Goal: Transaction & Acquisition: Purchase product/service

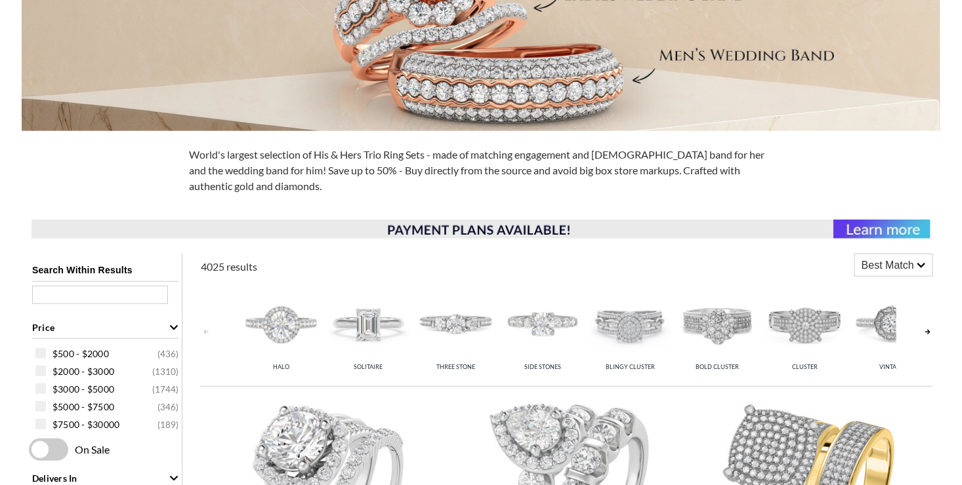
scroll to position [306, 0]
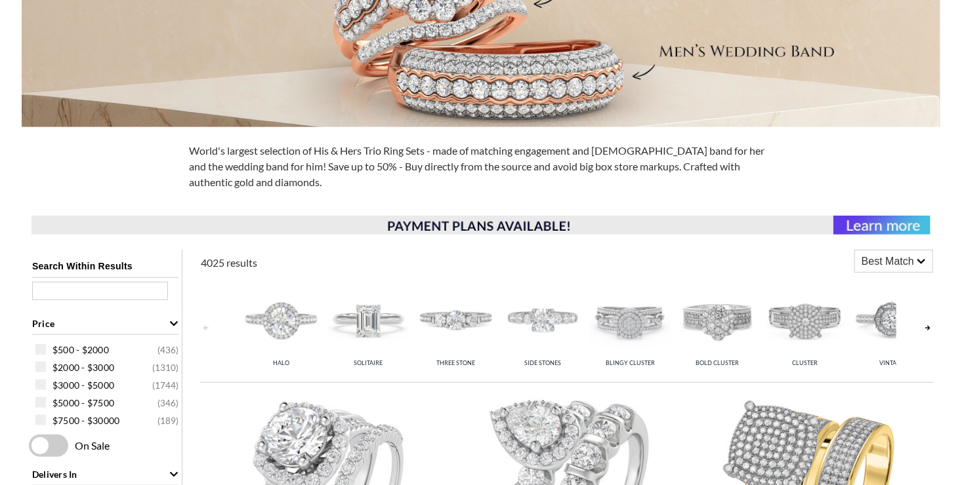
click at [365, 306] on img at bounding box center [368, 319] width 81 height 81
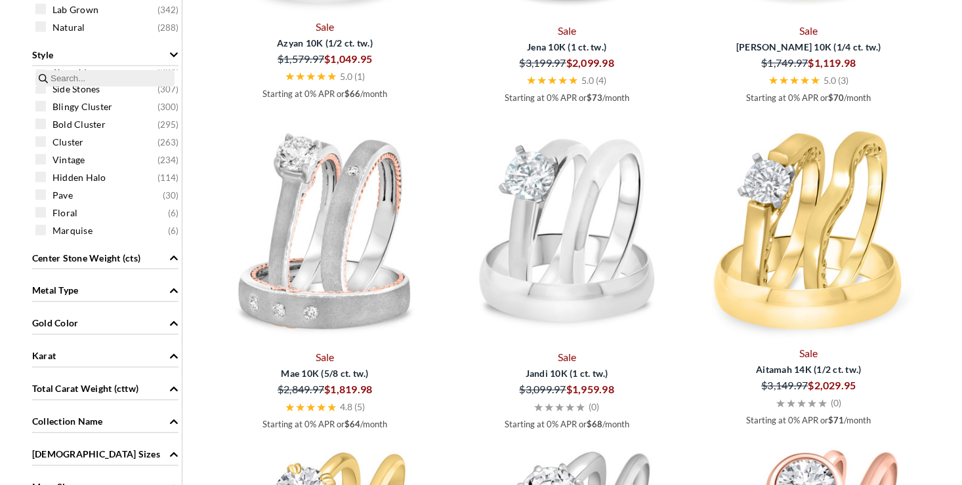
scroll to position [1006, 0]
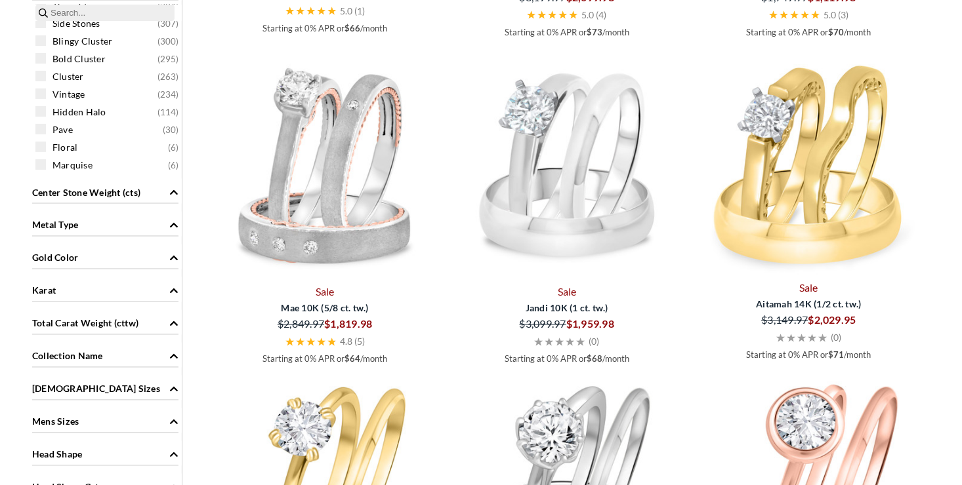
click at [173, 223] on icon "Metal Type" at bounding box center [174, 225] width 8 height 5
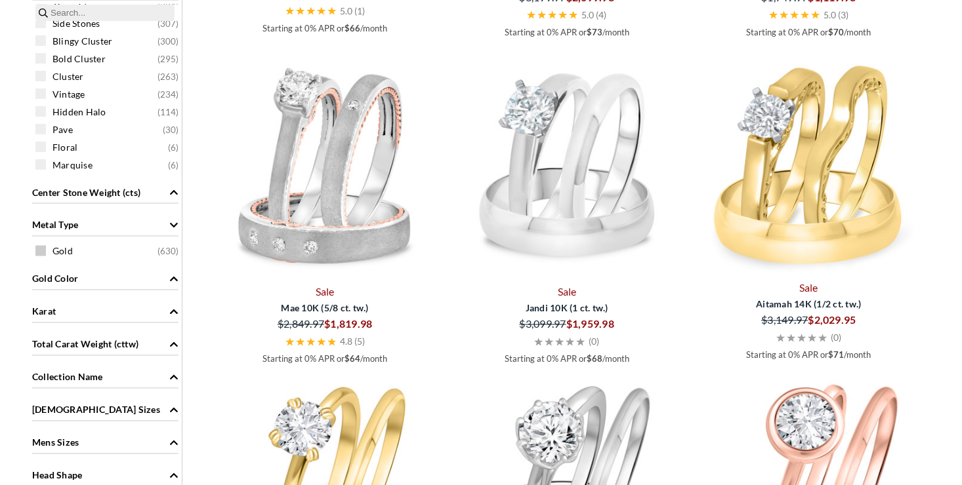
click at [39, 251] on span at bounding box center [40, 251] width 10 height 10
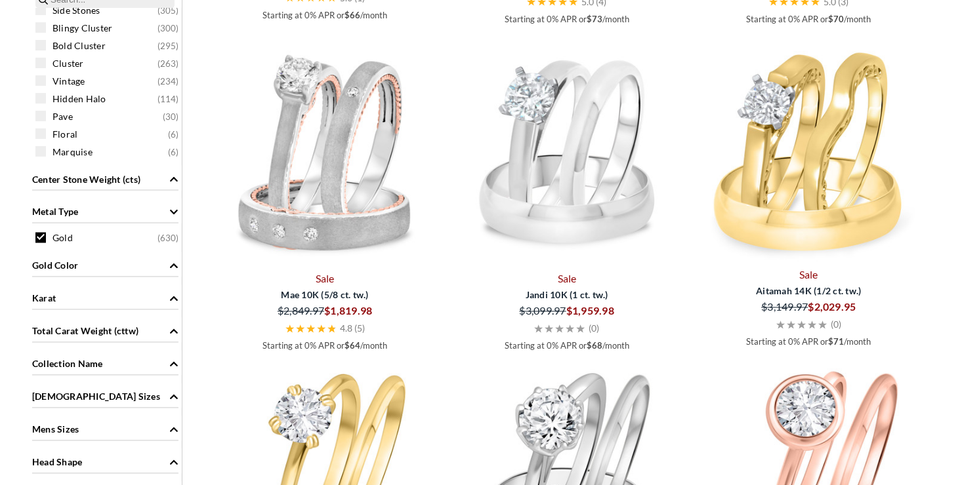
scroll to position [1043, 0]
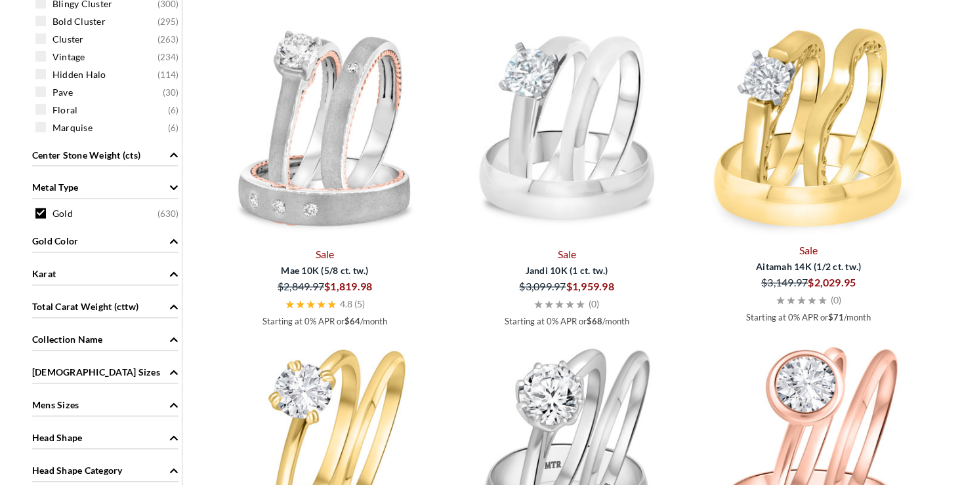
click at [173, 241] on icon "Gold Color" at bounding box center [174, 241] width 8 height 5
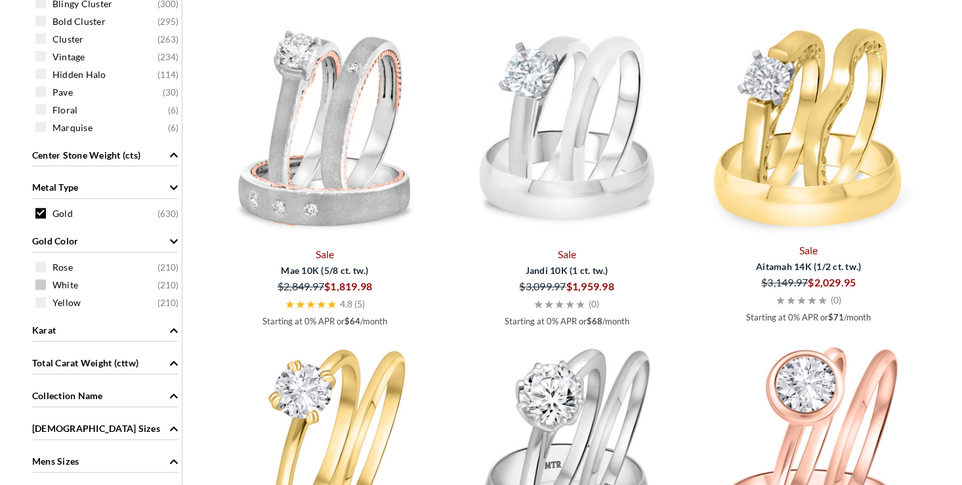
click at [42, 283] on span at bounding box center [40, 285] width 10 height 10
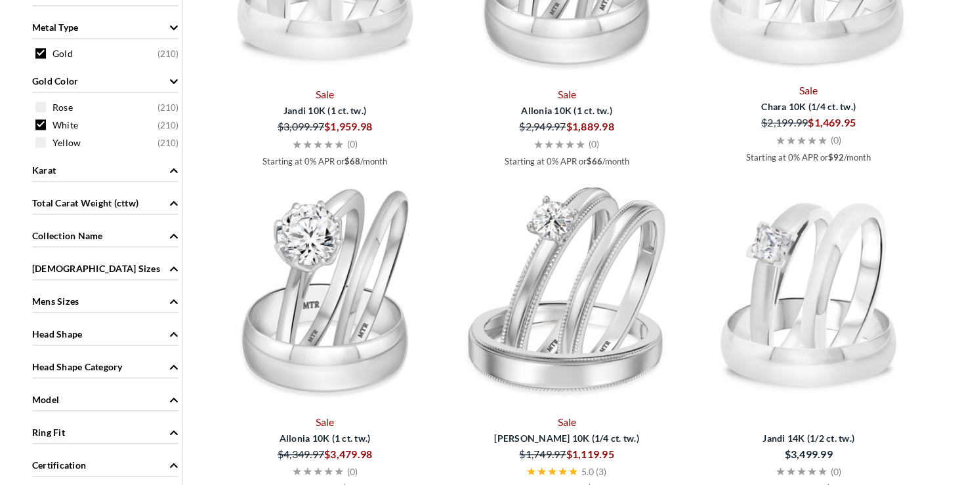
scroll to position [1218, 0]
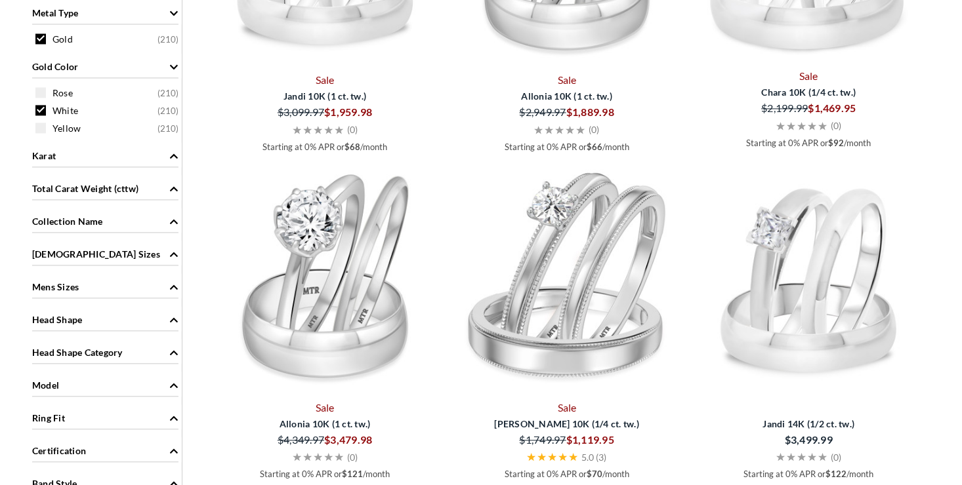
click at [174, 154] on icon "Karat" at bounding box center [174, 155] width 8 height 5
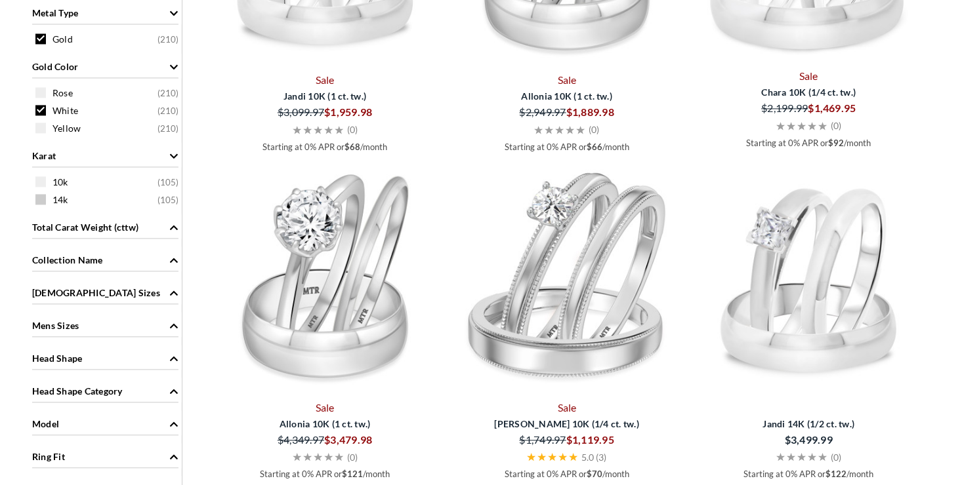
click at [35, 200] on span at bounding box center [40, 199] width 10 height 10
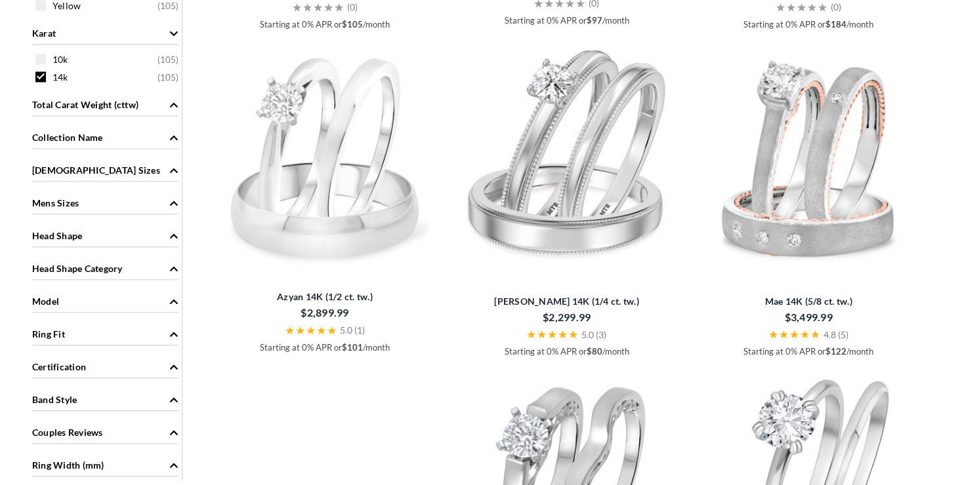
scroll to position [1349, 0]
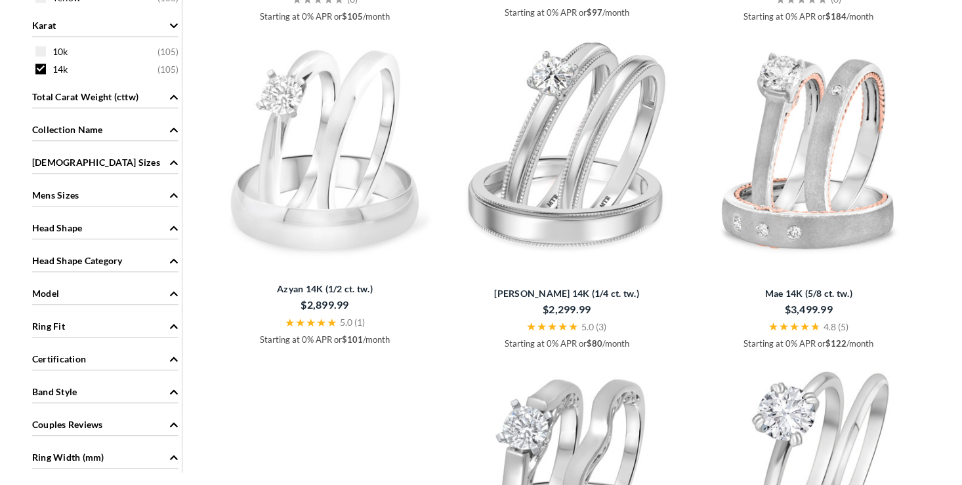
click at [171, 159] on icon "Ladies Sizes" at bounding box center [173, 162] width 9 height 9
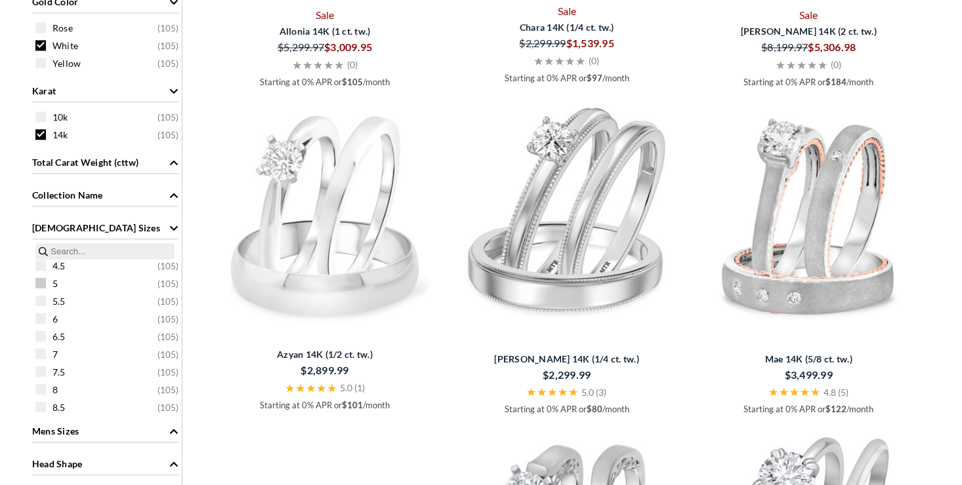
scroll to position [66, 0]
click at [40, 341] on span at bounding box center [40, 346] width 10 height 10
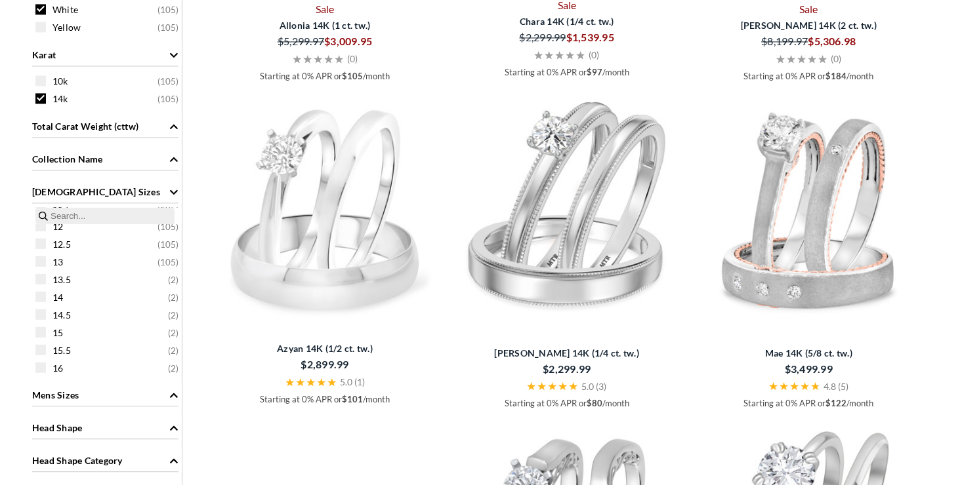
scroll to position [1306, 0]
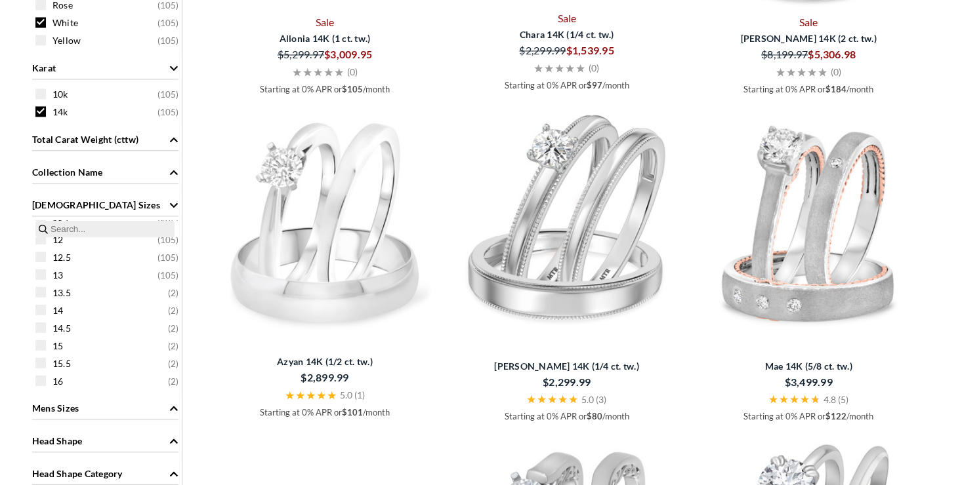
click at [174, 136] on icon "Total Carat Weight (cttw)" at bounding box center [173, 139] width 9 height 9
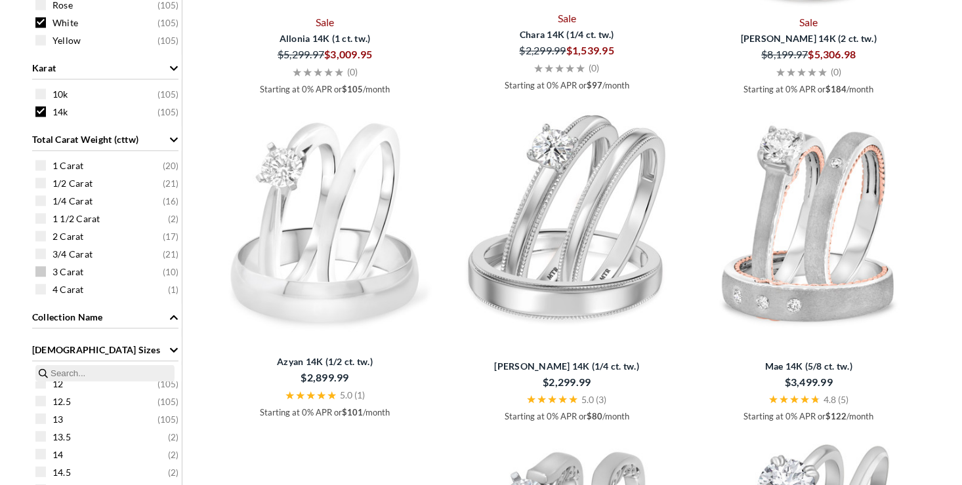
click at [37, 268] on span at bounding box center [40, 271] width 10 height 10
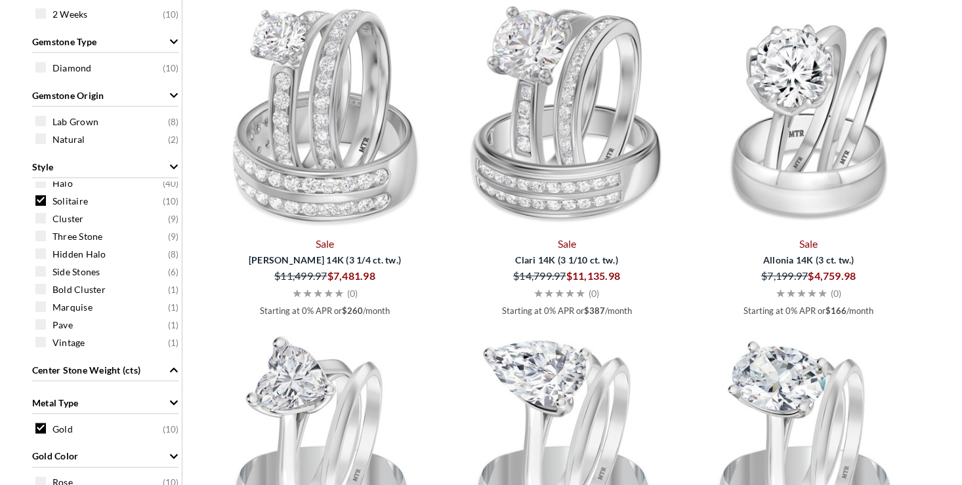
scroll to position [758, 0]
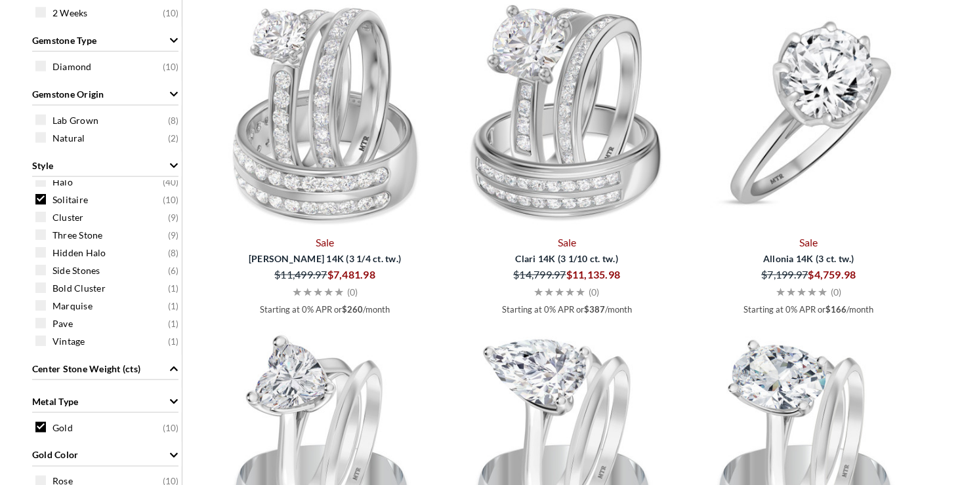
click at [809, 126] on img at bounding box center [809, 115] width 232 height 232
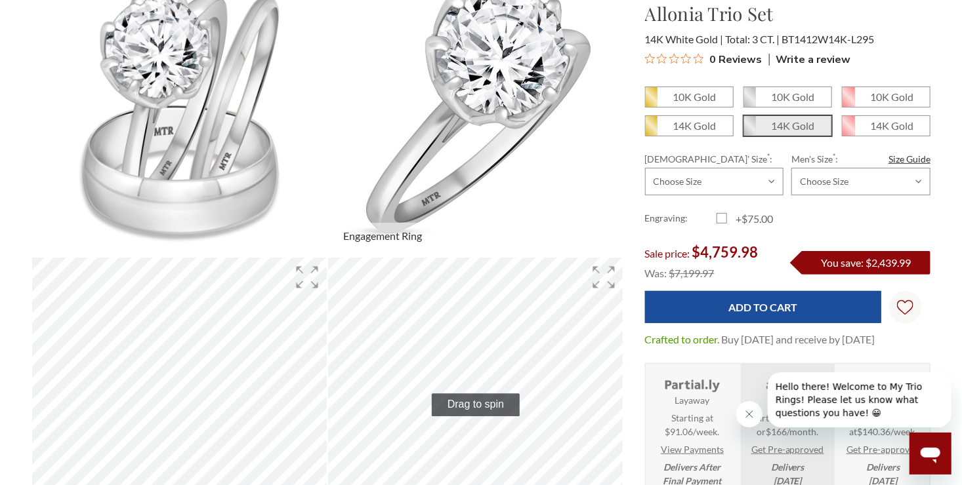
scroll to position [174, 0]
